Goal: Information Seeking & Learning: Understand process/instructions

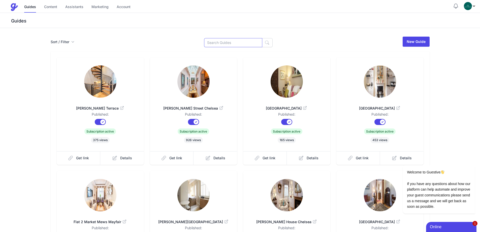
click at [237, 41] on input at bounding box center [233, 42] width 58 height 9
type input "Ladbroke"
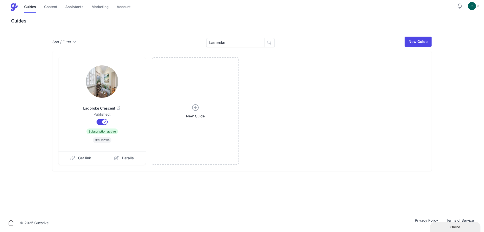
click at [110, 75] on img at bounding box center [102, 81] width 32 height 32
drag, startPoint x: 238, startPoint y: 42, endPoint x: 147, endPoint y: 29, distance: 91.2
click at [176, 34] on div "Sort / Filter Sort Name Created Unsorted All Published Unpublished Archived Lad…" at bounding box center [242, 120] width 484 height 185
paste input "Eaton Place,"
type input "Eaton Plac"
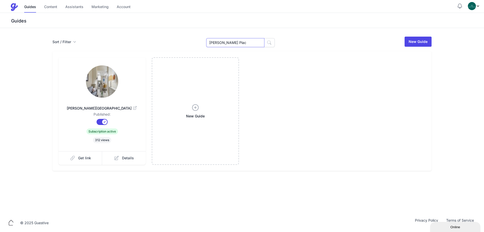
click at [232, 44] on input "Eaton Plac" at bounding box center [235, 42] width 58 height 9
click at [116, 109] on span "Eaton Place" at bounding box center [102, 108] width 71 height 5
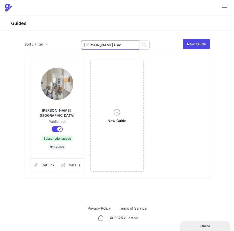
drag, startPoint x: 109, startPoint y: 44, endPoint x: 55, endPoint y: 43, distance: 53.9
click at [57, 43] on div "Sort / Filter Sort Name Created Unsorted All Published Unpublished Archived Eat…" at bounding box center [116, 44] width 185 height 11
type input "Ladbroke"
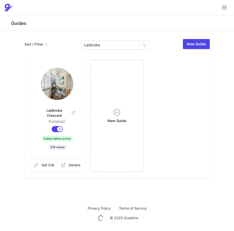
click at [46, 87] on img at bounding box center [57, 84] width 32 height 32
click at [69, 85] on img at bounding box center [57, 84] width 32 height 32
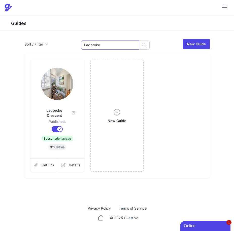
drag, startPoint x: 115, startPoint y: 45, endPoint x: 21, endPoint y: 48, distance: 93.8
click at [30, 48] on div "Sort / Filter Sort Name Created Unsorted All Published Unpublished Archived Lad…" at bounding box center [116, 44] width 185 height 11
drag, startPoint x: 116, startPoint y: 45, endPoint x: 62, endPoint y: 44, distance: 53.7
click at [27, 46] on div "Sort / Filter Sort Name Created Unsorted All Published Unpublished Archived ewa…" at bounding box center [116, 44] width 185 height 11
type input "[PERSON_NAME]"
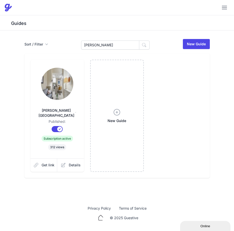
click at [72, 99] on link at bounding box center [58, 84] width 38 height 33
click at [110, 44] on input "[PERSON_NAME]" at bounding box center [110, 45] width 58 height 9
paste input "[PERSON_NAME]"
type input "[PERSON_NAME]"
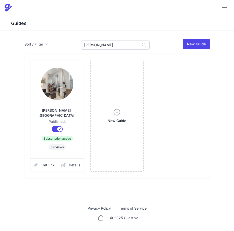
click at [73, 87] on img at bounding box center [57, 84] width 32 height 32
click at [106, 45] on input "[PERSON_NAME]" at bounding box center [110, 45] width 58 height 9
click at [106, 45] on input "Sumner" at bounding box center [110, 45] width 58 height 9
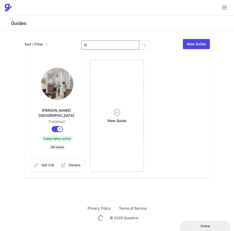
type input "[PERSON_NAME]"
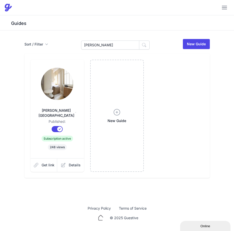
click at [64, 82] on img at bounding box center [57, 84] width 32 height 32
click at [125, 45] on input "Nell" at bounding box center [110, 45] width 58 height 9
type input "N"
click at [121, 46] on input at bounding box center [110, 45] width 58 height 9
type input "Sunningdale"
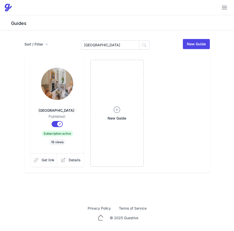
click at [61, 95] on img at bounding box center [57, 84] width 32 height 32
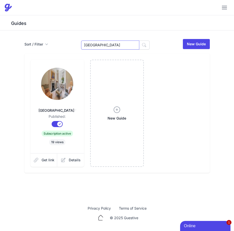
click at [112, 47] on input "Sunningdale" at bounding box center [110, 45] width 58 height 9
drag, startPoint x: 112, startPoint y: 47, endPoint x: 15, endPoint y: 41, distance: 97.2
click at [23, 40] on div "Sort / Filter Sort Name Created Unsorted All Published Unpublished Archived Sun…" at bounding box center [117, 106] width 194 height 135
type input "Cranmer"
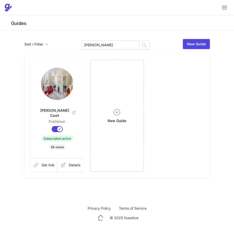
click at [66, 89] on img at bounding box center [57, 84] width 32 height 32
drag, startPoint x: 113, startPoint y: 43, endPoint x: 27, endPoint y: 41, distance: 85.5
click at [45, 40] on div "Sort / Filter Sort Name Created Unsorted All Published Unpublished Archived [GE…" at bounding box center [116, 44] width 185 height 11
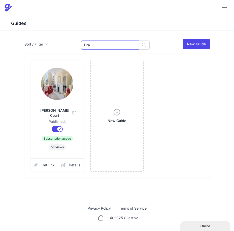
type input "Draycott"
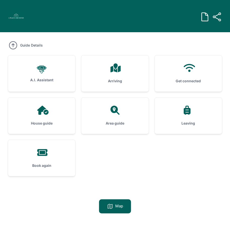
click at [125, 65] on div at bounding box center [114, 68] width 51 height 9
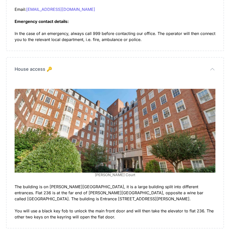
scroll to position [302, 0]
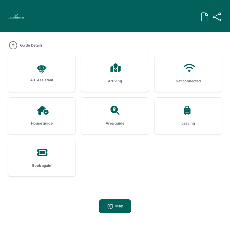
click at [69, 113] on div "House guide" at bounding box center [41, 116] width 67 height 36
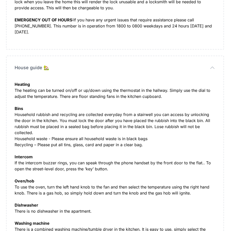
scroll to position [227, 0]
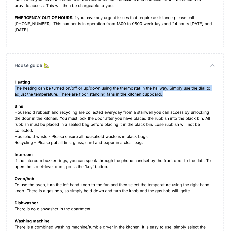
copy div "The heating can be turned on/off or up/down using the thermostat in the hallway…"
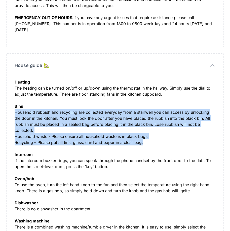
drag, startPoint x: 135, startPoint y: 143, endPoint x: 14, endPoint y: 112, distance: 124.0
copy div "Household rubbish and recycling are collected everyday from a stairwell you can…"
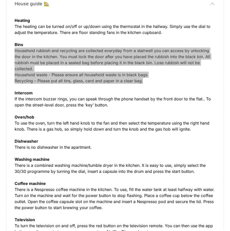
scroll to position [328, 0]
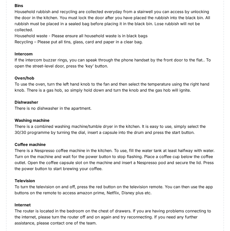
click at [51, 127] on div "Heating The heating can be turned on/off or up/down using the thermostat in the…" at bounding box center [115, 147] width 201 height 339
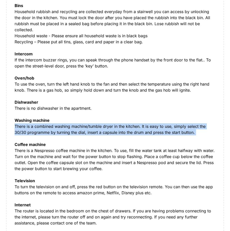
click at [51, 127] on div "Heating The heating can be turned on/off or up/down using the thermostat in the…" at bounding box center [115, 147] width 201 height 339
copy div "There is a combined washing machine/tumble dryer in the kitchen. It is easy to …"
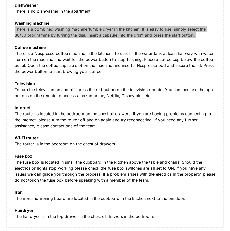
scroll to position [428, 0]
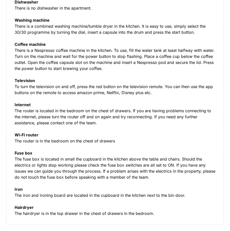
click at [85, 159] on div "Heating The heating can be turned on/off or up/down using the thermostat in the…" at bounding box center [115, 47] width 201 height 339
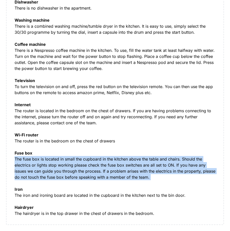
click at [85, 159] on div "Heating The heating can be turned on/off or up/down using the thermostat in the…" at bounding box center [115, 47] width 201 height 339
copy div "The fuse box is located in small the cupboard in the kitchen above the table an…"
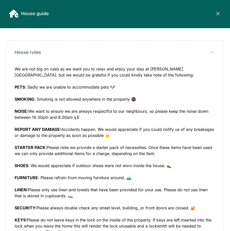
scroll to position [0, 0]
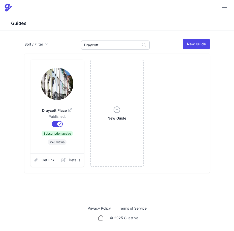
click at [60, 90] on img at bounding box center [57, 84] width 32 height 32
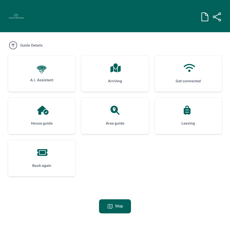
click at [123, 78] on div "Guide Link Copy the link below to share with other guests. [URL][DOMAIN_NAME] C…" at bounding box center [115, 132] width 230 height 264
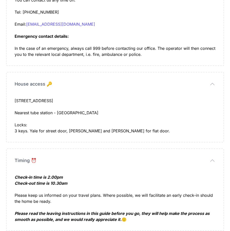
scroll to position [32, 0]
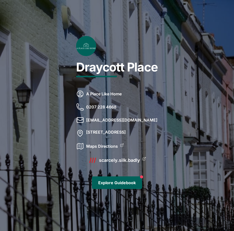
click at [122, 188] on link "Explore Guidebook" at bounding box center [117, 183] width 50 height 13
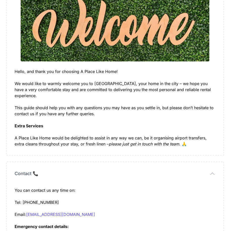
scroll to position [126, 0]
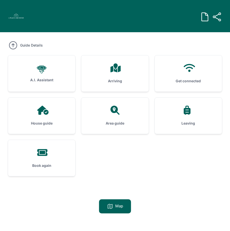
click at [126, 98] on div "Area guide" at bounding box center [114, 116] width 67 height 36
click at [111, 79] on h3 "Arriving" at bounding box center [114, 81] width 51 height 5
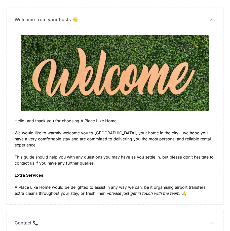
scroll to position [126, 0]
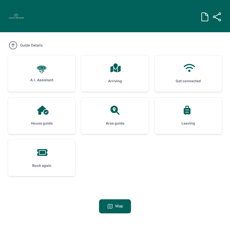
click at [48, 115] on div "House guide" at bounding box center [41, 116] width 67 height 36
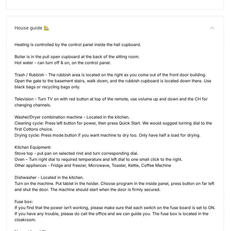
scroll to position [277, 0]
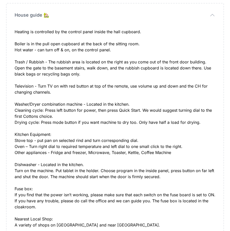
click at [107, 33] on div "Heating is controlled by the control panel inside the hall cupboard. Boiler is …" at bounding box center [115, 47] width 201 height 36
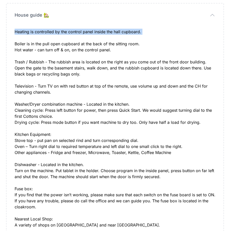
click at [107, 33] on div "Heating is controlled by the control panel inside the hall cupboard. Boiler is …" at bounding box center [115, 47] width 201 height 36
copy div "Heating is controlled by the control panel inside the hall cupboard."
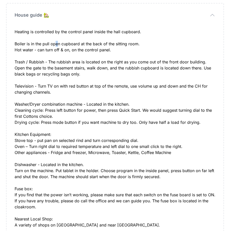
click at [57, 41] on div "Heating is controlled by the control panel inside the hall cupboard. Boiler is …" at bounding box center [115, 47] width 201 height 36
click at [71, 50] on div "Heating is controlled by the control panel inside the hall cupboard. Boiler is …" at bounding box center [115, 47] width 201 height 36
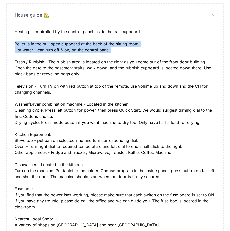
drag, startPoint x: 117, startPoint y: 51, endPoint x: 13, endPoint y: 43, distance: 104.9
click at [13, 43] on div "House guide 🏡 House guide 🏡 Heating is controlled by the control panel inside t…" at bounding box center [115, 169] width 217 height 330
copy div "Boiler is in the pull open cupboard at the back of the sitting room. Hot water …"
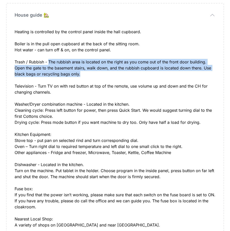
drag, startPoint x: 86, startPoint y: 75, endPoint x: 49, endPoint y: 62, distance: 38.9
click at [49, 62] on div "Heating is controlled by the control panel inside the hall cupboard. Boiler is …" at bounding box center [115, 177] width 201 height 296
copy div "The rubbish area is located on the right as you come out of the front door buil…"
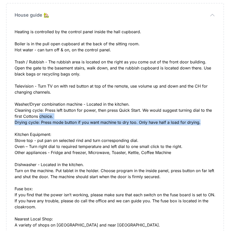
drag, startPoint x: 169, startPoint y: 122, endPoint x: 40, endPoint y: 115, distance: 129.3
click at [40, 115] on div "Open the gate to the basement stairs, walk down, and the rubbish cupboard is lo…" at bounding box center [115, 195] width 201 height 260
click at [44, 120] on div "Open the gate to the basement stairs, walk down, and the rubbish cupboard is lo…" at bounding box center [115, 195] width 201 height 260
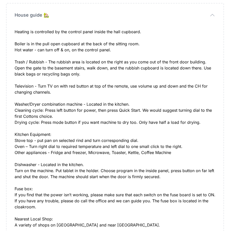
click at [198, 126] on div "Open the gate to the basement stairs, walk down, and the rubbish cupboard is lo…" at bounding box center [115, 195] width 201 height 260
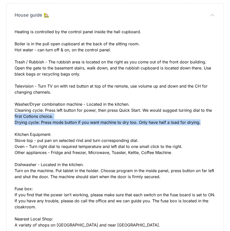
drag, startPoint x: 205, startPoint y: 120, endPoint x: 10, endPoint y: 113, distance: 195.4
click at [10, 113] on div "House guide 🏡 House guide 🏡 Heating is controlled by the control panel inside t…" at bounding box center [115, 169] width 217 height 330
click at [176, 120] on div "Open the gate to the basement stairs, walk down, and the rubbish cupboard is lo…" at bounding box center [115, 195] width 201 height 260
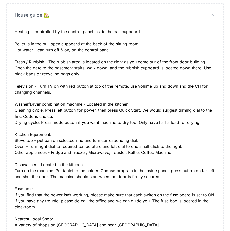
click at [196, 122] on div "Open the gate to the basement stairs, walk down, and the rubbish cupboard is lo…" at bounding box center [115, 195] width 201 height 260
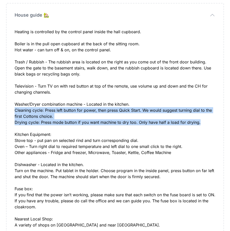
drag, startPoint x: 200, startPoint y: 123, endPoint x: 15, endPoint y: 109, distance: 185.3
click at [15, 109] on div "Open the gate to the basement stairs, walk down, and the rubbish cupboard is lo…" at bounding box center [115, 195] width 201 height 260
copy div "Cleaning cycle: Press left button for power, then press Quick Start. We would s…"
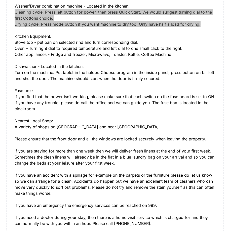
scroll to position [378, 0]
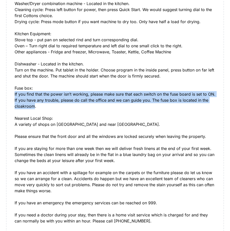
drag, startPoint x: 35, startPoint y: 107, endPoint x: 9, endPoint y: 93, distance: 28.6
click at [9, 93] on div "House guide 🏡 House guide 🏡 Heating is controlled by the control panel inside t…" at bounding box center [115, 68] width 217 height 330
copy div "If you find that the power isn’t working, please make sure that each switch on …"
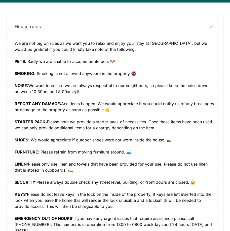
scroll to position [0, 0]
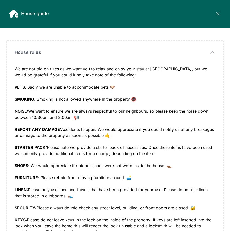
click at [220, 9] on div "House guide Close panel" at bounding box center [115, 13] width 212 height 9
click at [219, 12] on icon at bounding box center [218, 14] width 6 height 6
